Goal: Navigation & Orientation: Find specific page/section

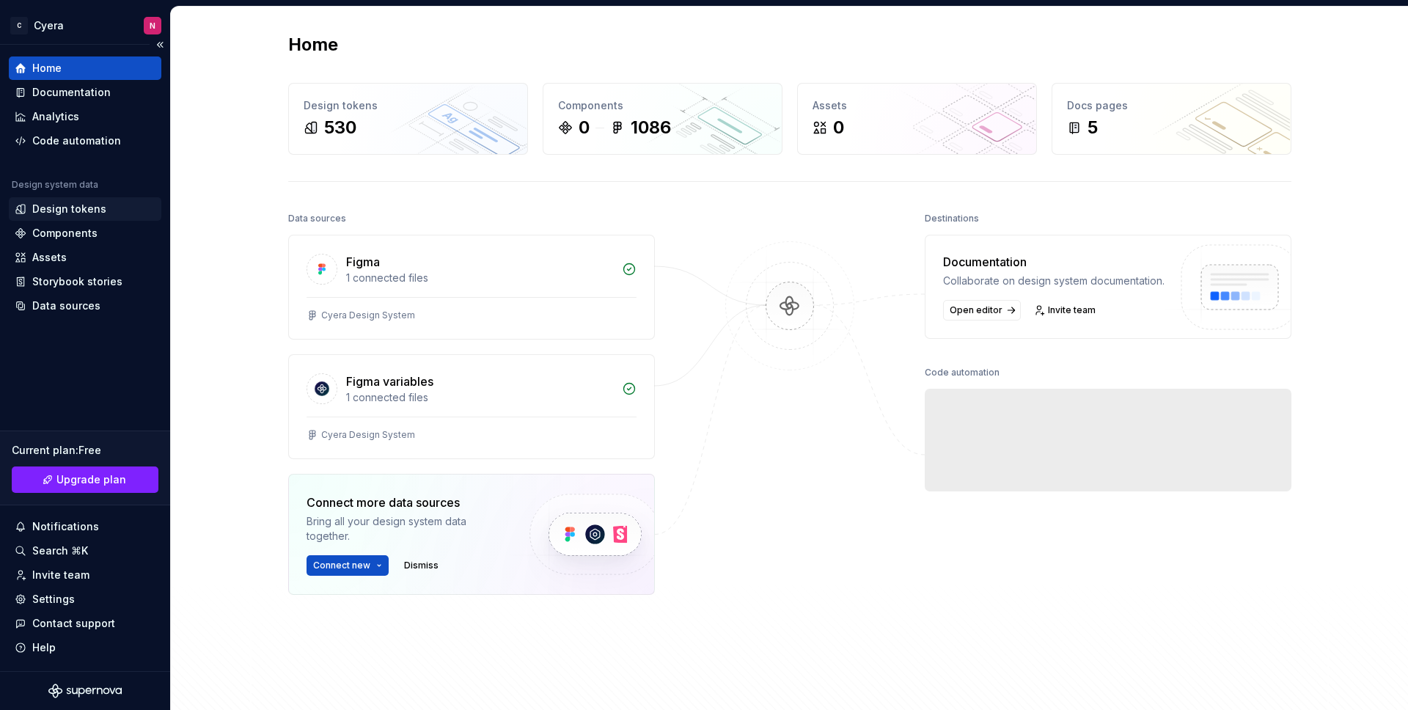
click at [83, 207] on div "Design tokens" at bounding box center [69, 209] width 74 height 15
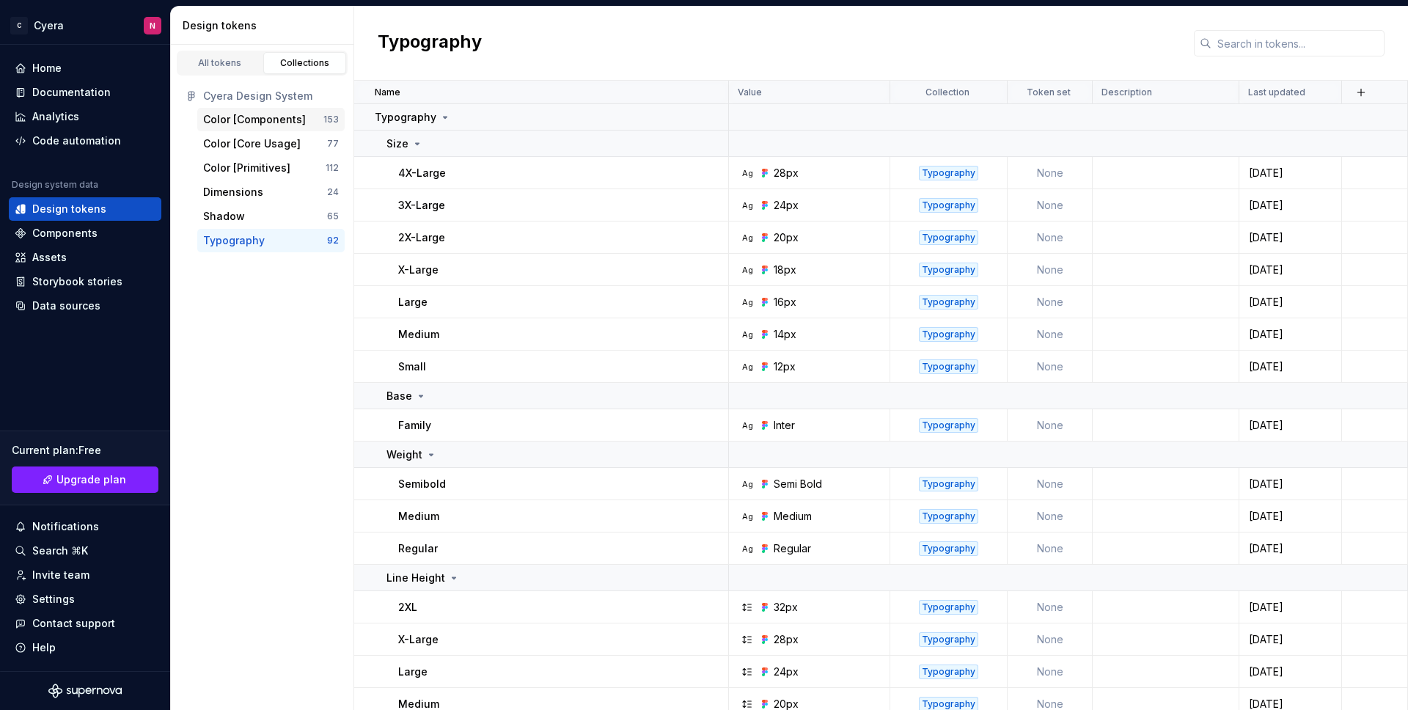
click at [280, 124] on div "Color [Components]" at bounding box center [254, 119] width 103 height 15
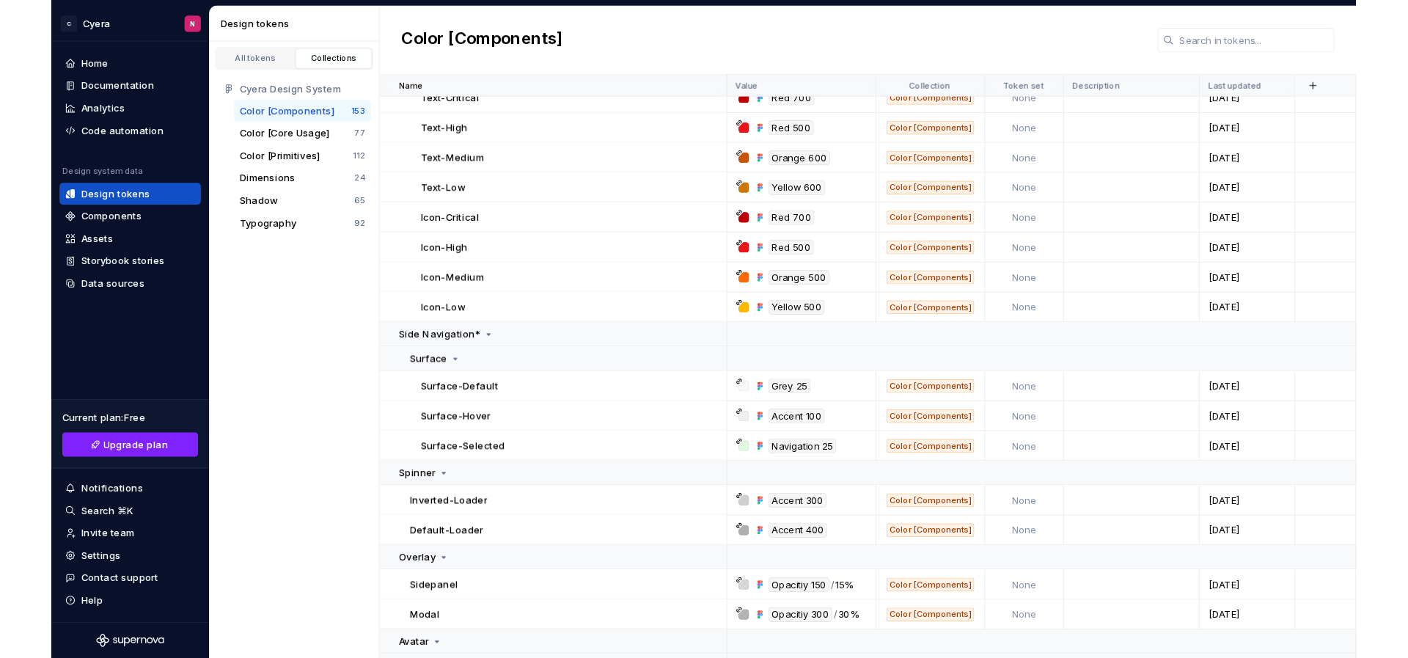
scroll to position [4077, 0]
